Goal: Task Accomplishment & Management: Use online tool/utility

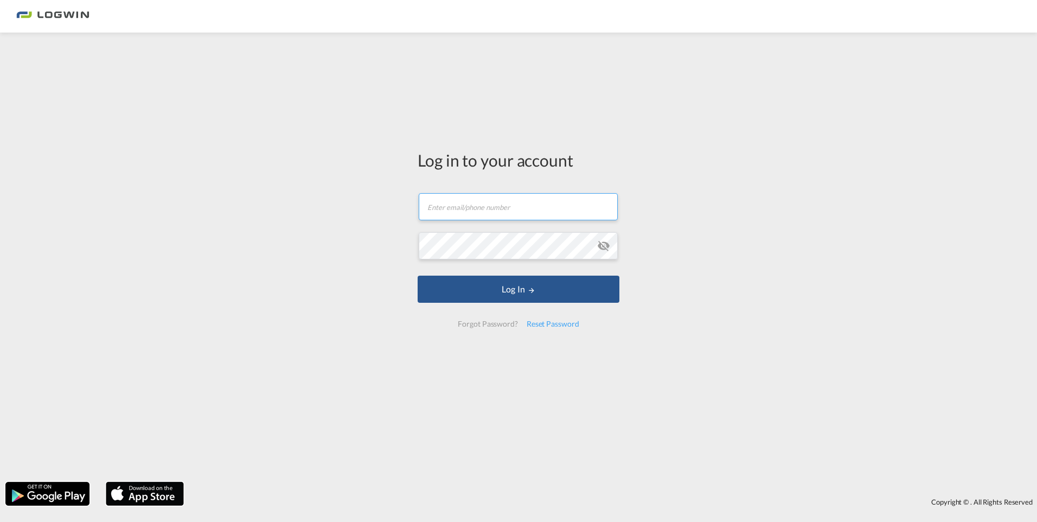
click at [473, 214] on input "text" at bounding box center [518, 206] width 199 height 27
click at [474, 210] on input "text" at bounding box center [518, 206] width 199 height 27
click at [534, 203] on input "[PERSON_NAME][EMAIL_ADDRESS][PERSON_NAME][DOMAIN_NAME]" at bounding box center [518, 206] width 199 height 27
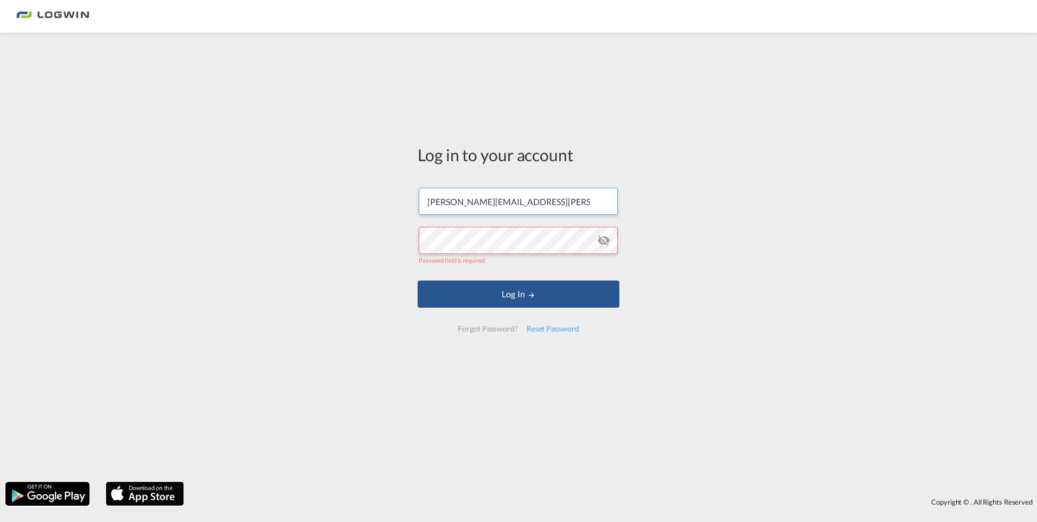
drag, startPoint x: 591, startPoint y: 205, endPoint x: 317, endPoint y: 219, distance: 274.8
click at [319, 219] on div "Log in to your account [PERSON_NAME][EMAIL_ADDRESS][PERSON_NAME][DOMAIN_NAME] P…" at bounding box center [518, 257] width 1037 height 438
drag, startPoint x: 597, startPoint y: 201, endPoint x: 264, endPoint y: 202, distance: 332.5
click at [265, 202] on div "Log in to your account [PERSON_NAME][EMAIL_ADDRESS][PERSON_NAME][DOMAIN_NAME] P…" at bounding box center [518, 257] width 1037 height 438
type input "[EMAIL_ADDRESS][PERSON_NAME][DOMAIN_NAME]"
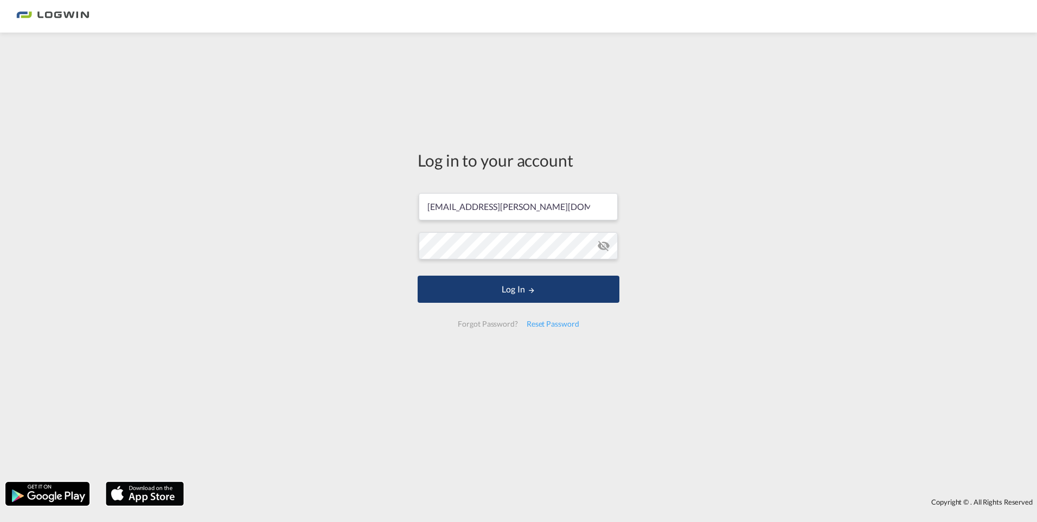
click at [509, 291] on button "Log In" at bounding box center [519, 289] width 202 height 27
